Goal: Book appointment/travel/reservation

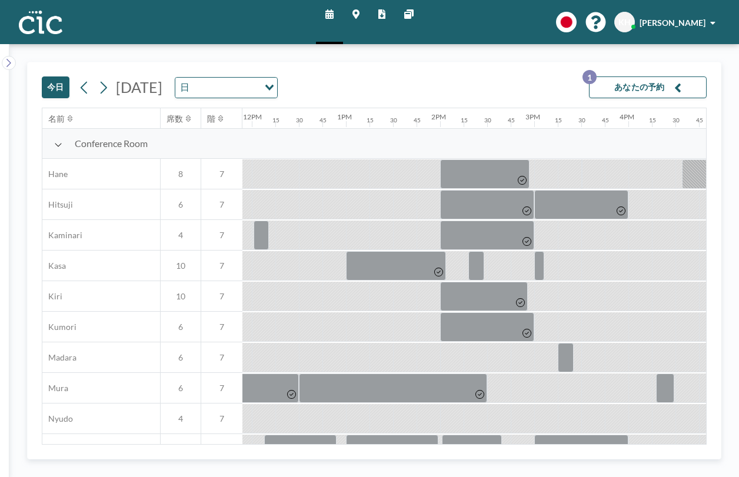
scroll to position [0, 1148]
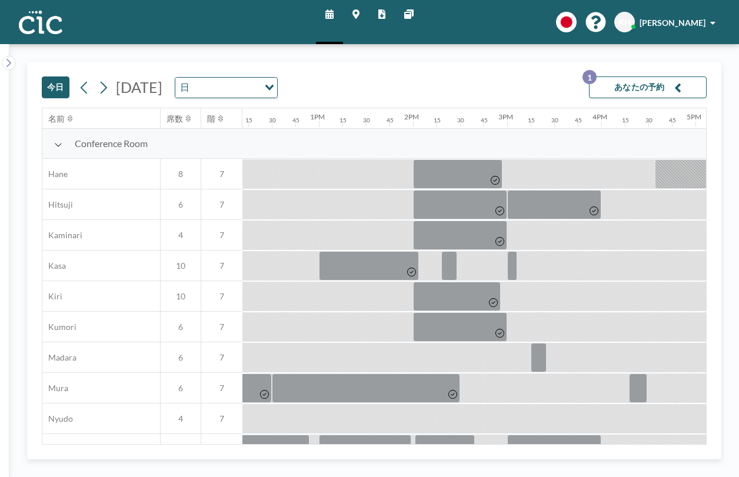
click at [101, 81] on icon at bounding box center [104, 87] width 6 height 12
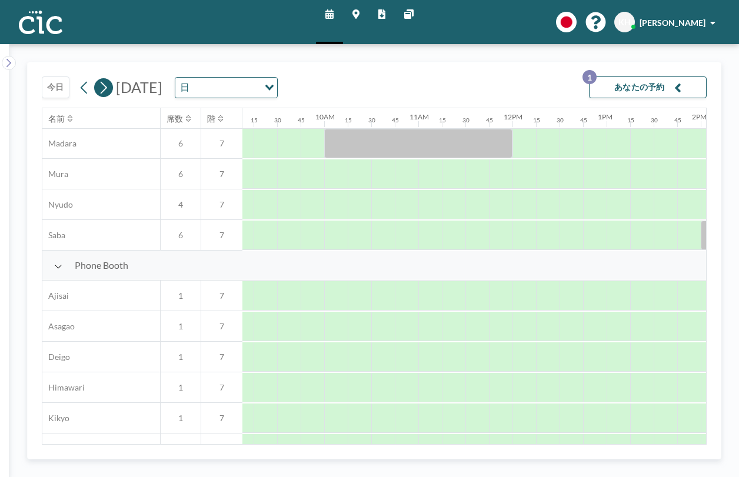
scroll to position [0, 860]
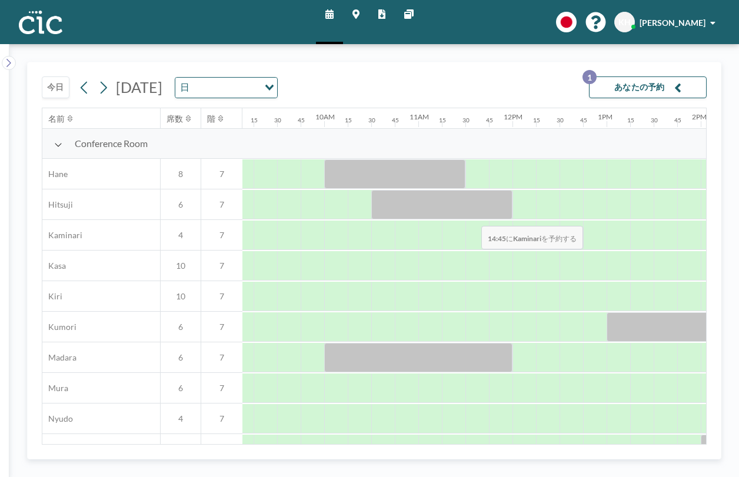
drag, startPoint x: 85, startPoint y: 69, endPoint x: 478, endPoint y: 198, distance: 413.7
click at [478, 220] on div at bounding box center [513, 235] width 2260 height 31
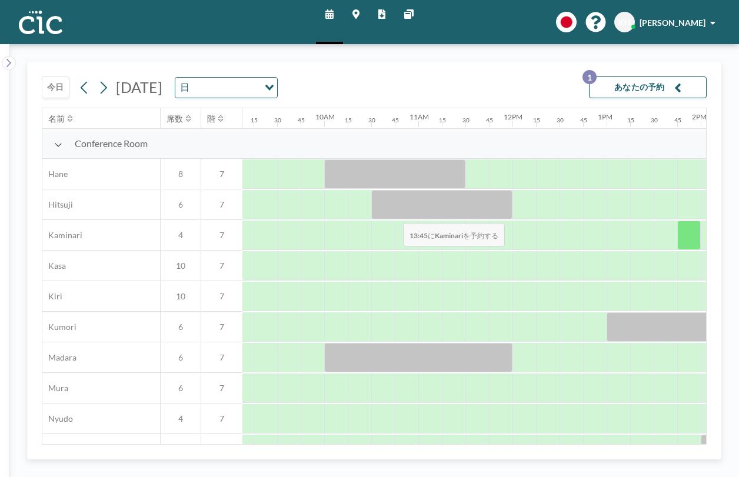
drag, startPoint x: 478, startPoint y: 198, endPoint x: 400, endPoint y: 195, distance: 78.3
click at [400, 220] on div at bounding box center [513, 235] width 2260 height 31
click at [677, 221] on div at bounding box center [689, 235] width 24 height 29
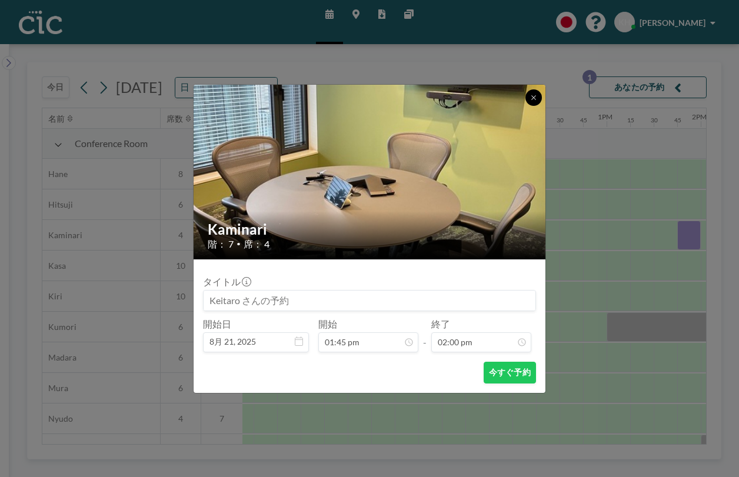
click at [530, 101] on icon at bounding box center [533, 97] width 7 height 7
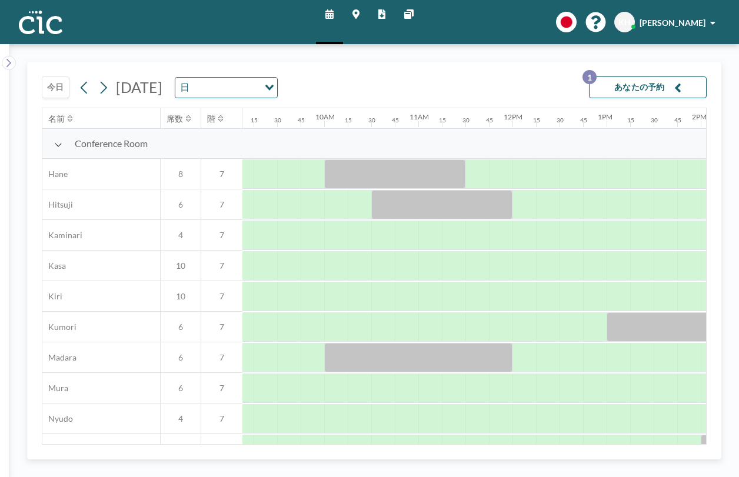
click at [701, 188] on div at bounding box center [713, 173] width 24 height 29
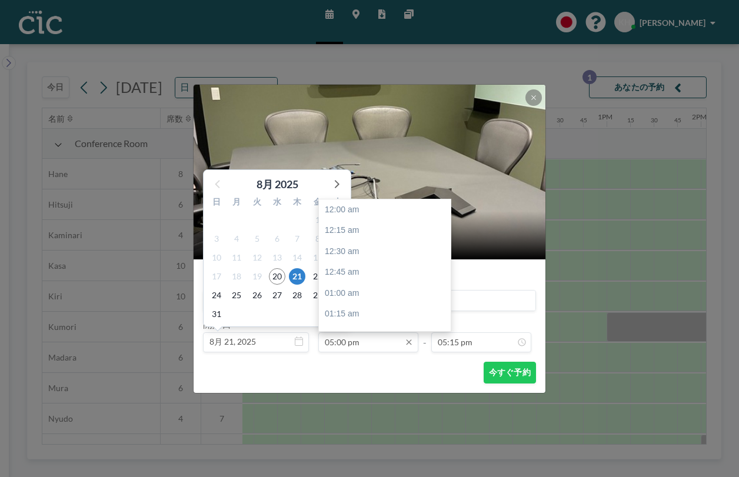
scroll to position [1278, 0]
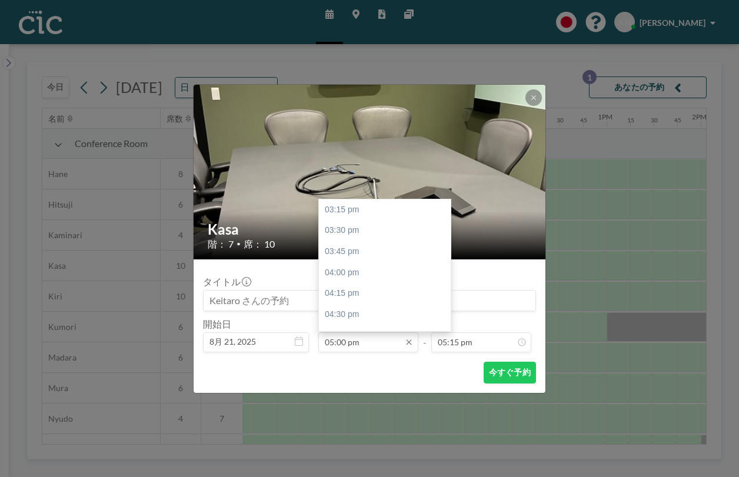
click at [370, 333] on input "05:00 pm" at bounding box center [368, 343] width 100 height 20
click at [366, 333] on div "02:00 pm" at bounding box center [385, 343] width 132 height 21
type input "02:00 pm"
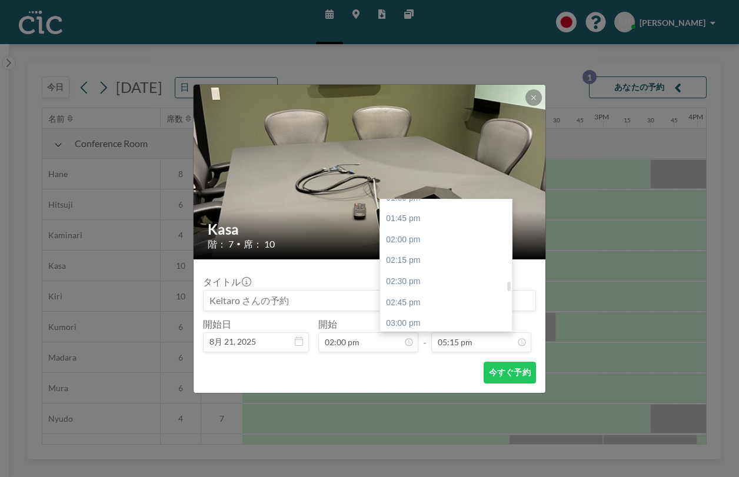
scroll to position [1131, 0]
click at [420, 367] on div "03:30 pm" at bounding box center [446, 377] width 132 height 21
type input "03:30 pm"
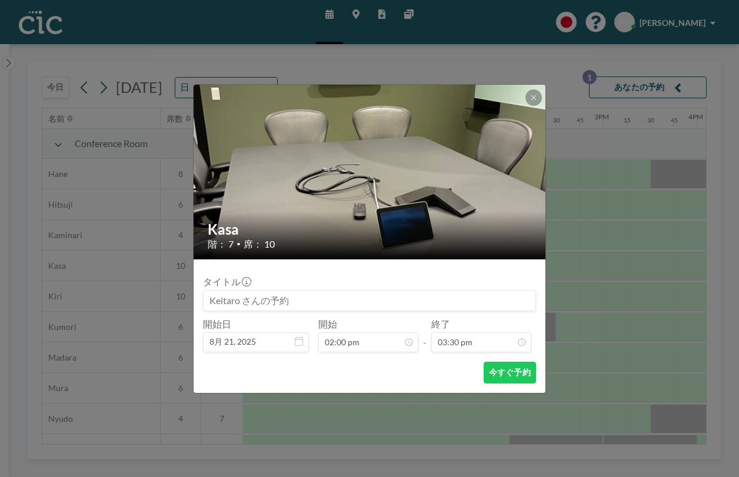
scroll to position [1165, 0]
click at [484, 362] on button "今すぐ予約" at bounding box center [510, 373] width 52 height 22
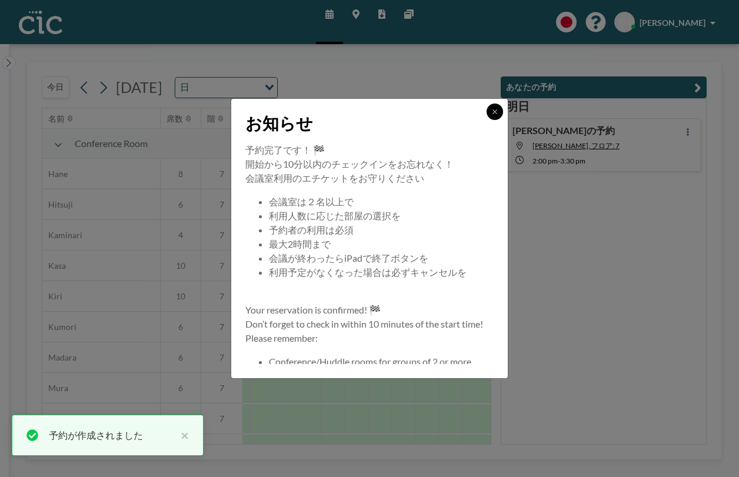
click at [491, 115] on icon at bounding box center [494, 111] width 7 height 7
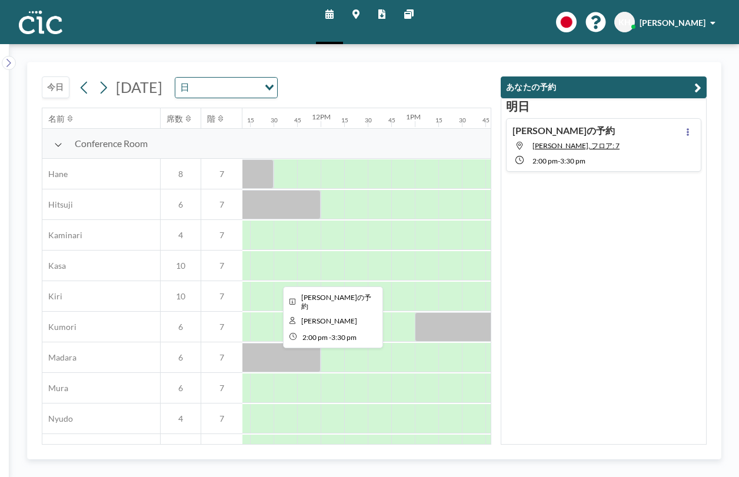
click at [509, 251] on div at bounding box center [579, 265] width 141 height 29
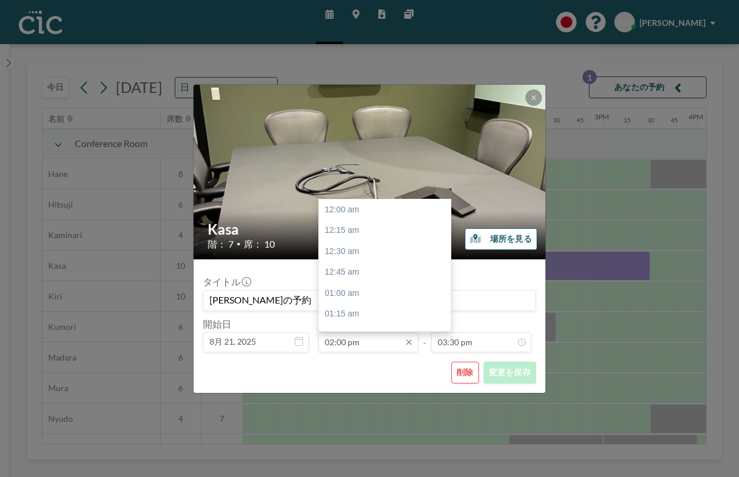
scroll to position [1052, 0]
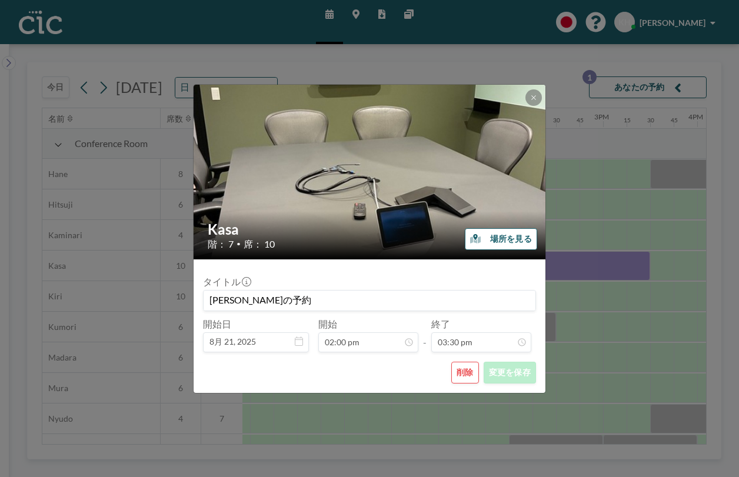
click at [451, 362] on button "削除" at bounding box center [465, 373] width 28 height 22
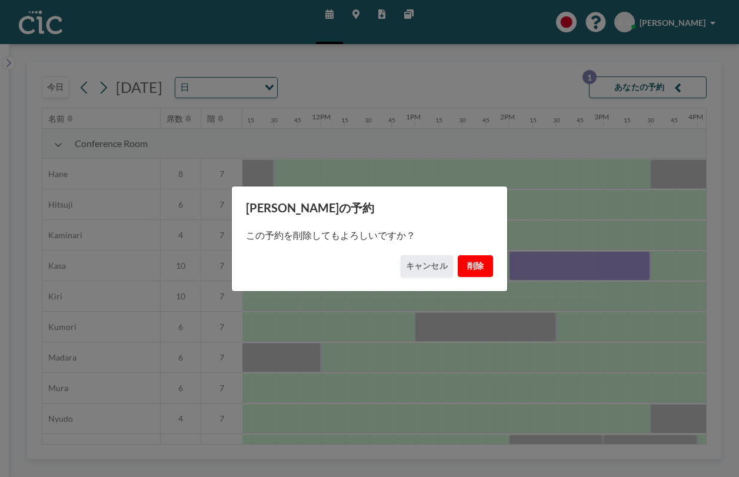
click at [458, 258] on button "削除" at bounding box center [475, 266] width 35 height 22
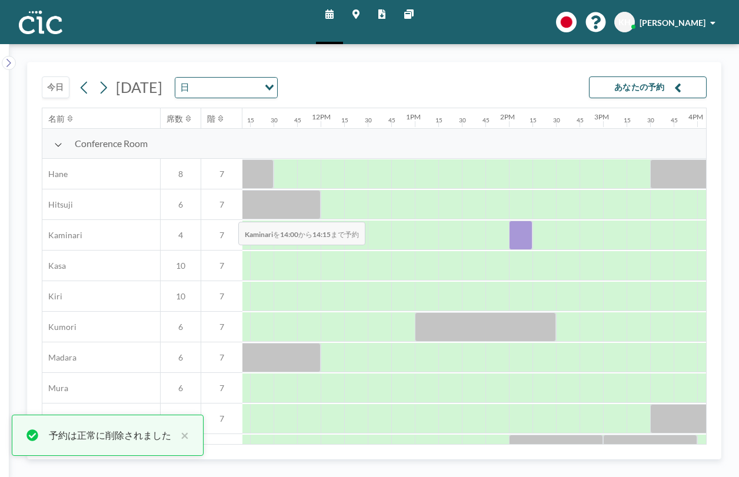
click at [509, 221] on div at bounding box center [521, 235] width 24 height 29
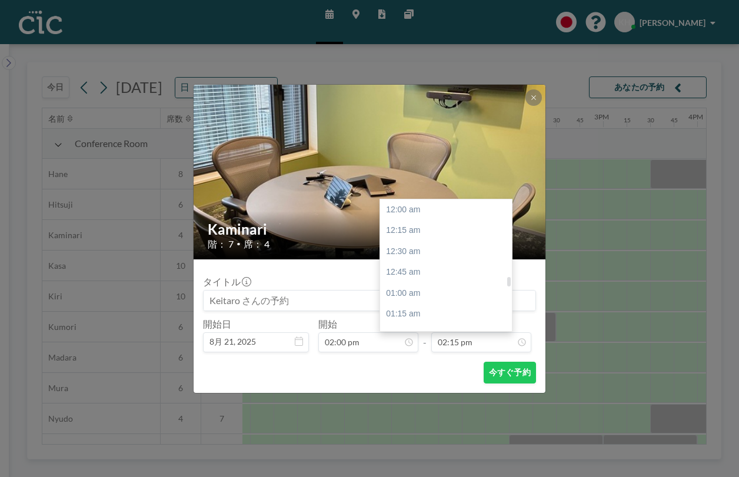
scroll to position [1071, 0]
click at [426, 427] on div "03:30 pm" at bounding box center [446, 437] width 132 height 21
type input "03:30 pm"
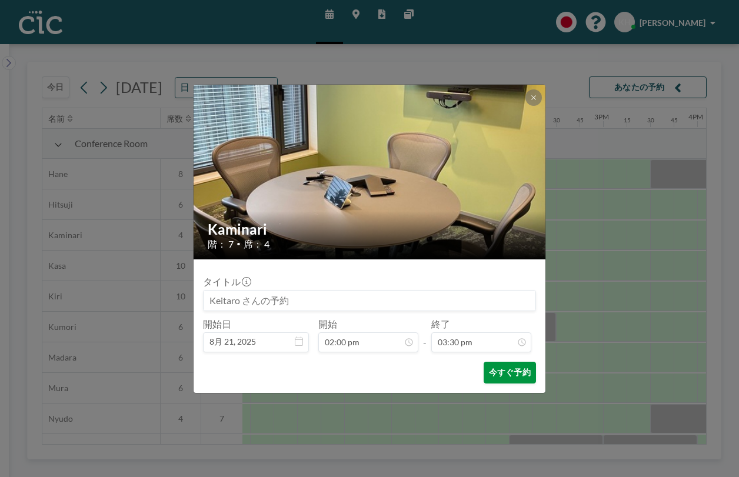
scroll to position [1165, 0]
click at [484, 362] on button "今すぐ予約" at bounding box center [510, 373] width 52 height 22
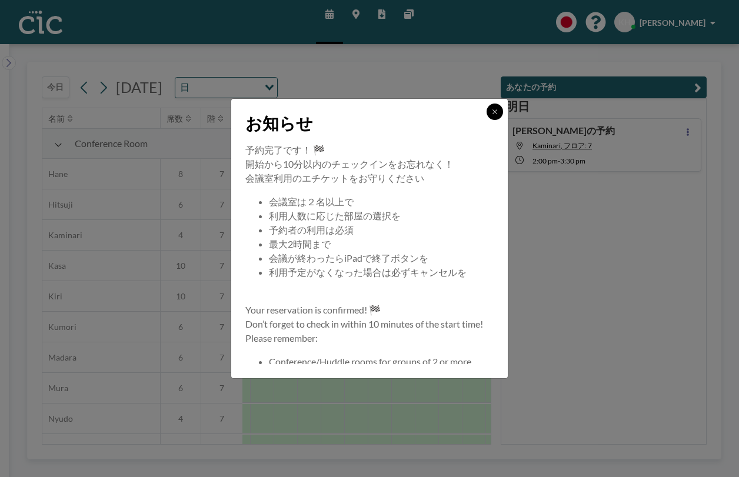
click at [487, 120] on button at bounding box center [495, 112] width 16 height 16
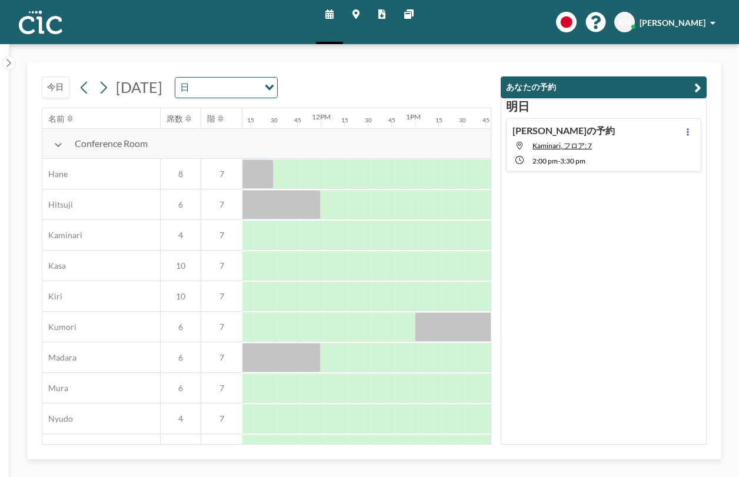
click at [642, 125] on div "[PERSON_NAME]の予約 Kaminari, フロア: 7 2:00 PM - 3:30 PM" at bounding box center [603, 145] width 195 height 54
click at [693, 125] on div at bounding box center [688, 145] width 14 height 41
click at [695, 125] on button at bounding box center [688, 132] width 14 height 14
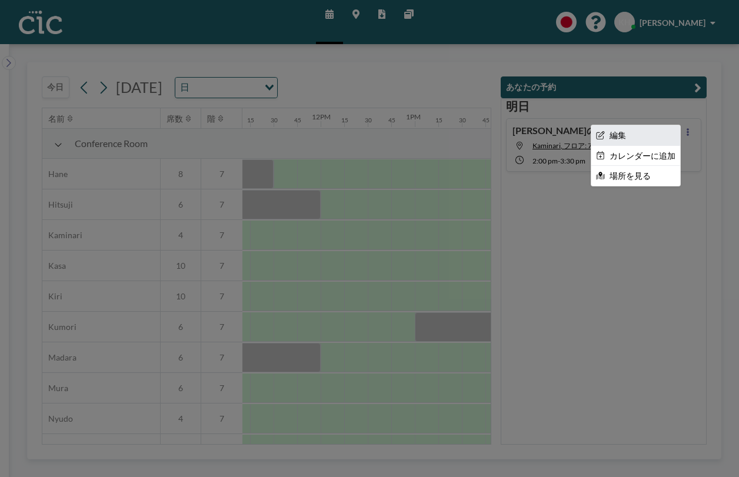
click at [673, 125] on li "編集" at bounding box center [635, 135] width 89 height 20
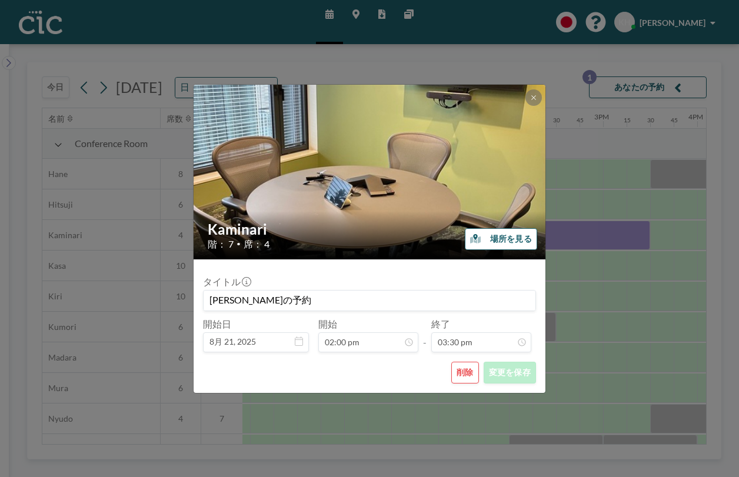
click at [267, 291] on input "[PERSON_NAME]の予約" at bounding box center [370, 301] width 332 height 20
type input "帆に風"
click at [494, 362] on button "変更を保存" at bounding box center [510, 373] width 52 height 22
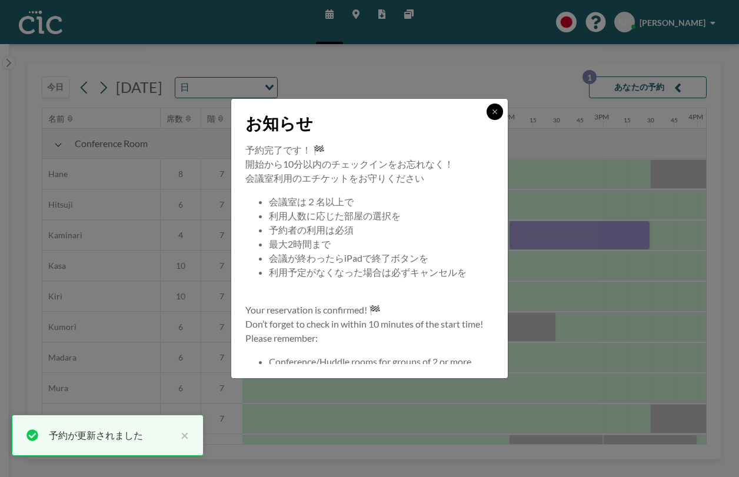
click at [487, 120] on button at bounding box center [495, 112] width 16 height 16
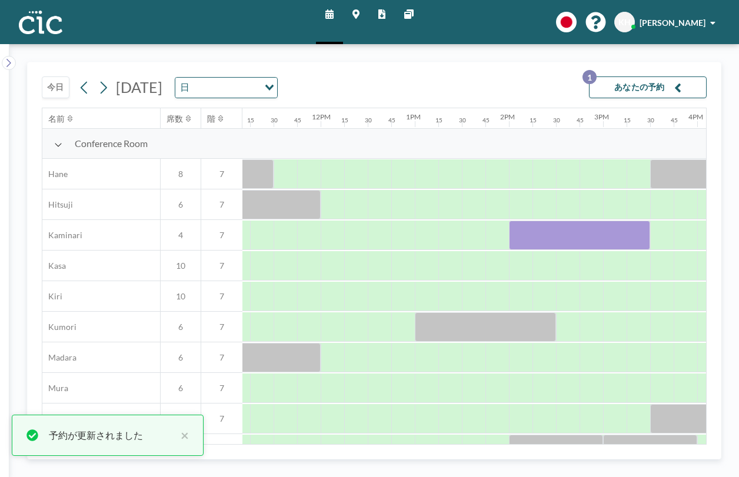
click at [694, 77] on button "あなたの予約 1" at bounding box center [648, 88] width 118 height 22
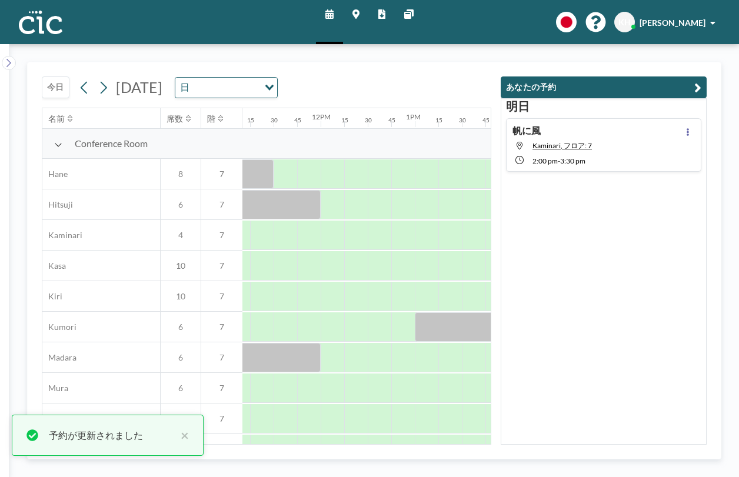
click at [652, 131] on div "帆に[PERSON_NAME], フロア: 7 2:00 PM - 3:30 PM" at bounding box center [603, 145] width 195 height 54
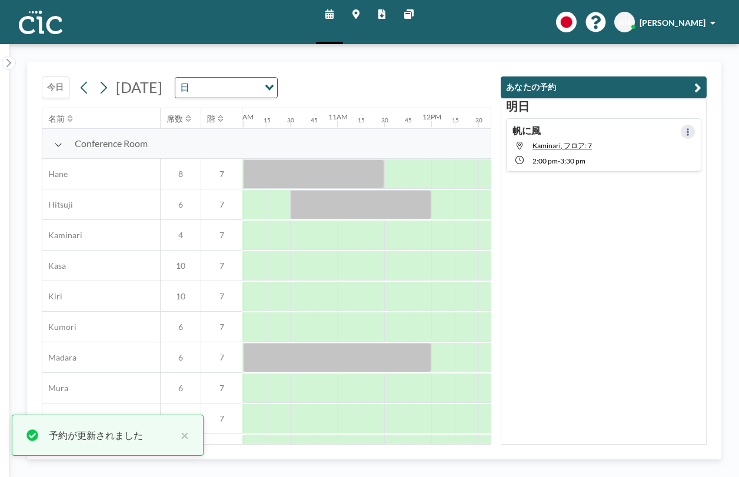
click at [695, 125] on button at bounding box center [688, 132] width 14 height 14
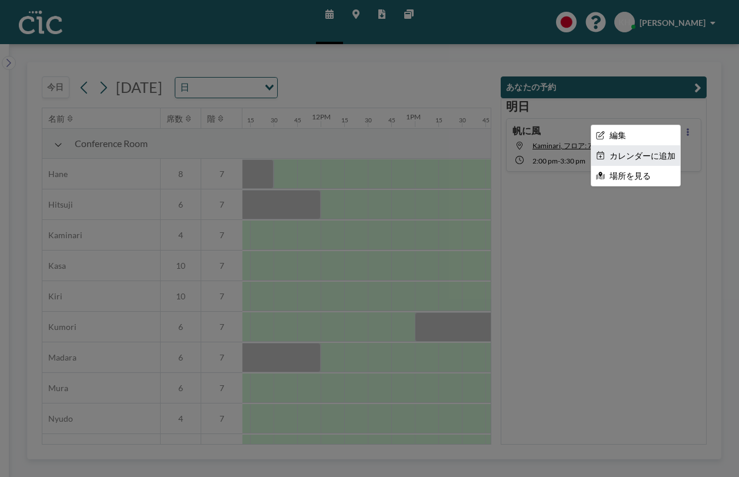
click at [668, 146] on li "カレンダーに追加" at bounding box center [635, 156] width 89 height 20
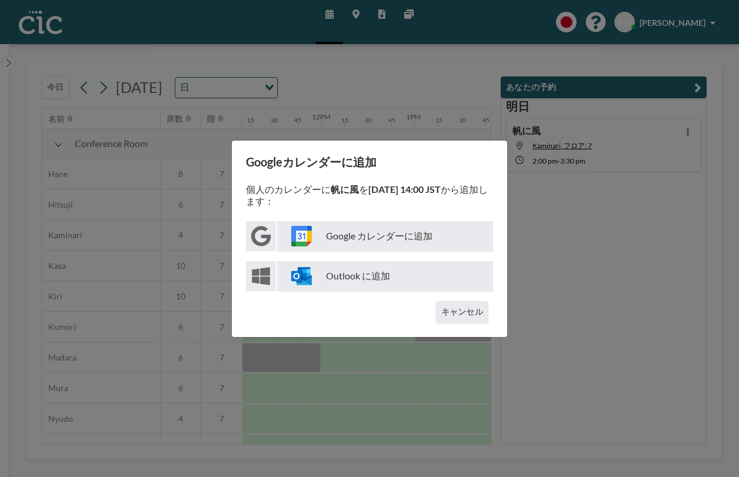
click at [401, 243] on p "Google カレンダーに追加" at bounding box center [385, 236] width 216 height 31
